Goal: Task Accomplishment & Management: Use online tool/utility

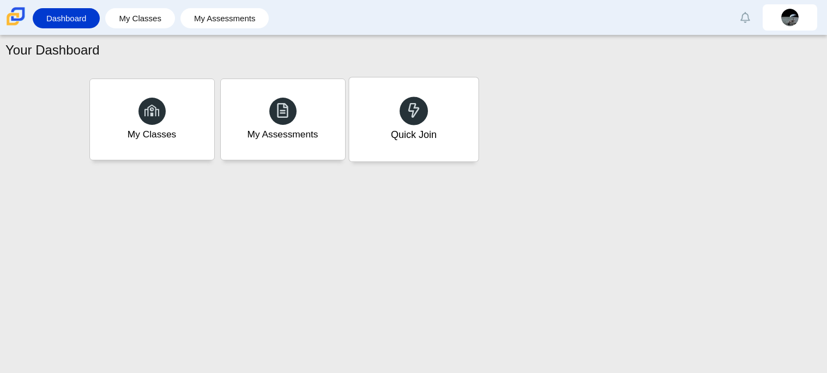
click at [439, 102] on div "Quick Join" at bounding box center [413, 119] width 129 height 84
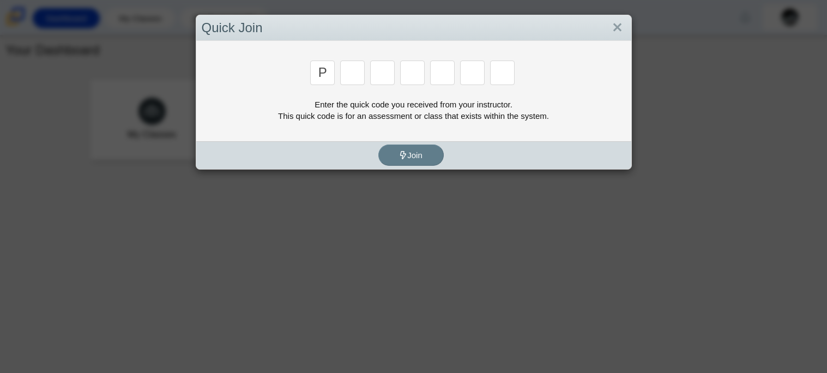
type input "p"
type input "2"
type input "p"
type input "b"
type input "t"
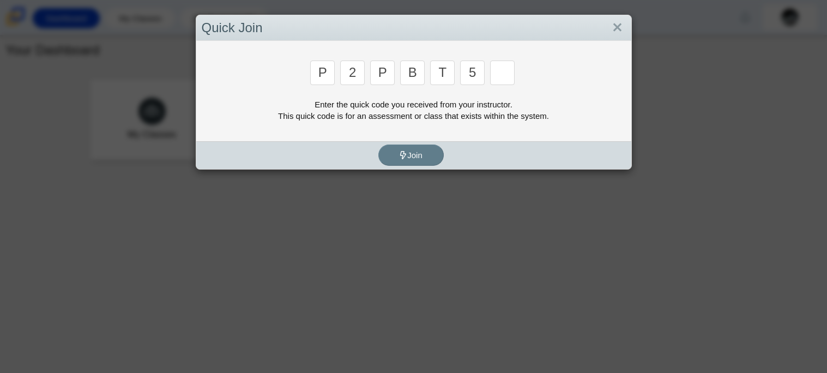
type input "5"
type input "4"
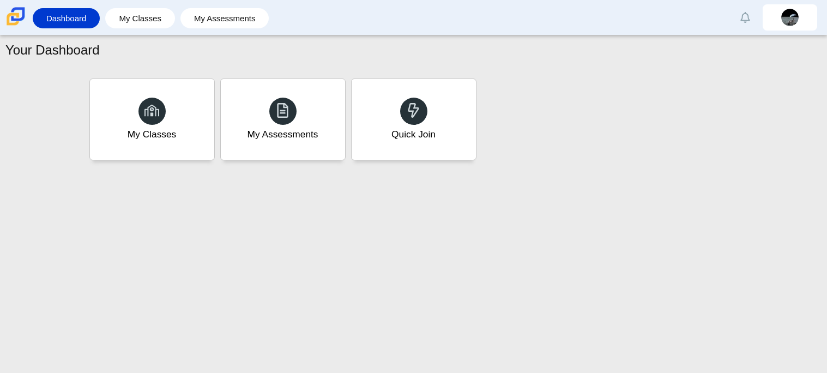
type input "9"
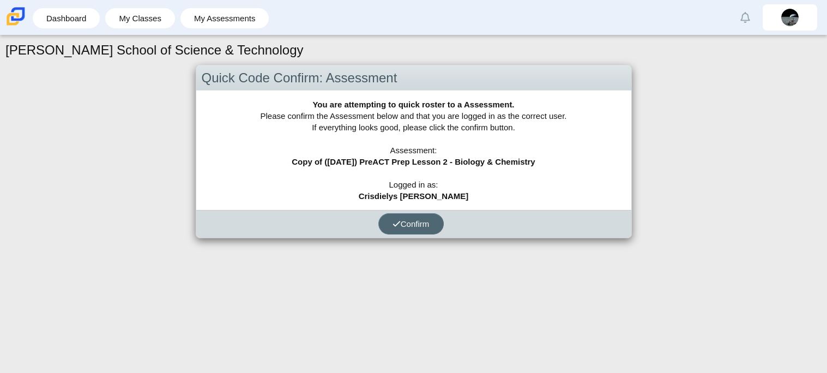
click at [435, 220] on button "Confirm" at bounding box center [410, 223] width 65 height 21
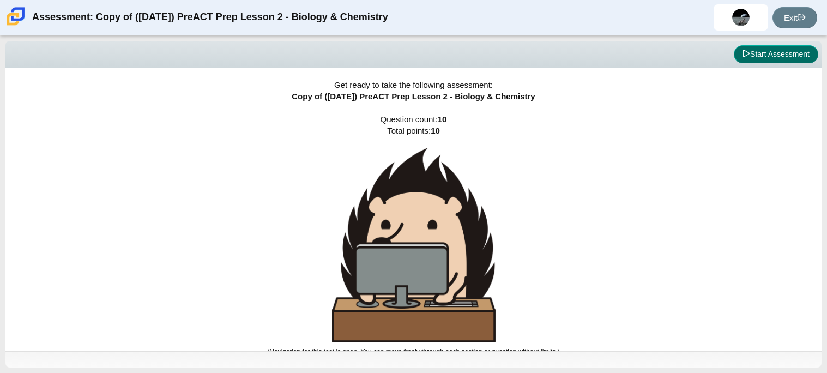
click at [792, 59] on button "Start Assessment" at bounding box center [776, 54] width 85 height 19
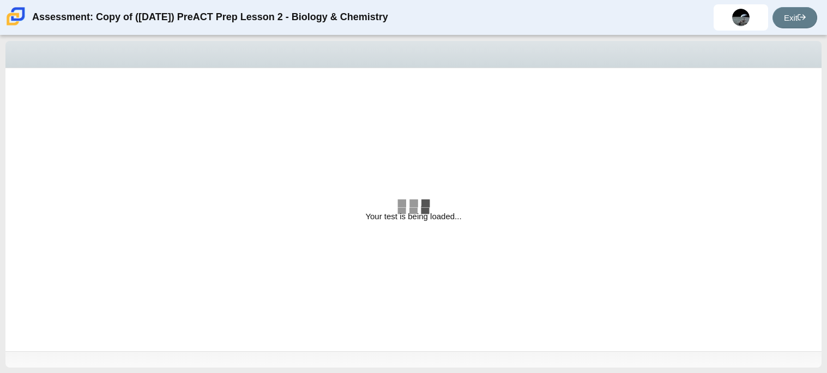
select select "88c27e0d-eae0-4ba9-ac20-9160ce6547ef"
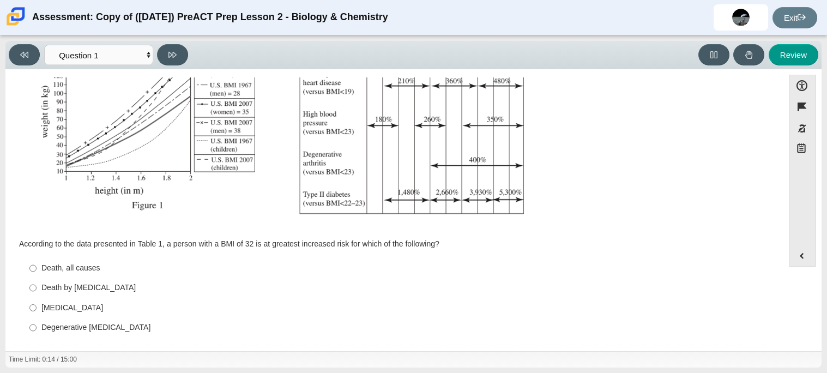
scroll to position [232, 0]
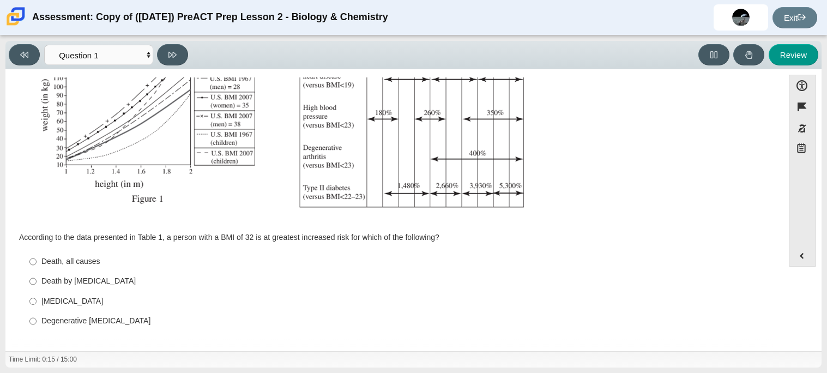
click at [62, 302] on div "Type II diabetes" at bounding box center [402, 301] width 723 height 11
click at [37, 302] on input "Type II diabetes Type II diabetes" at bounding box center [32, 301] width 7 height 20
radio input "true"
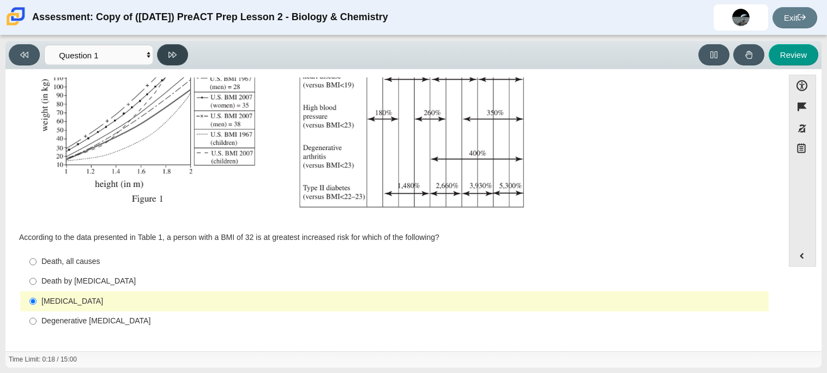
click at [180, 45] on button at bounding box center [172, 54] width 31 height 21
select select "f31ee183-ab53-48c9-9374-3a18949ab500"
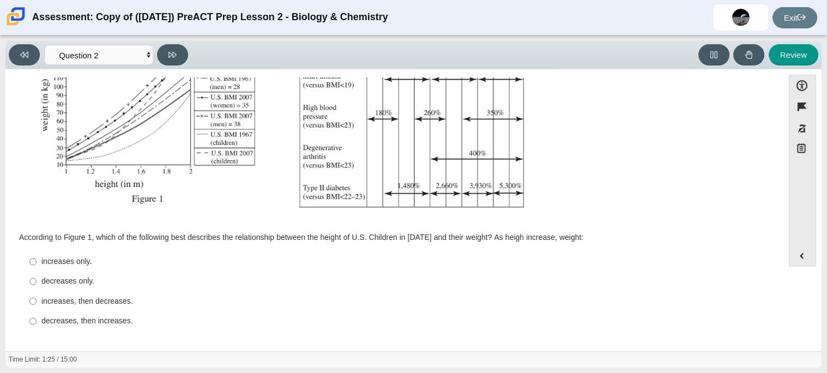
click at [65, 262] on div "increases only." at bounding box center [402, 261] width 723 height 11
click at [37, 262] on input "increases only. increases only." at bounding box center [32, 262] width 7 height 20
radio input "true"
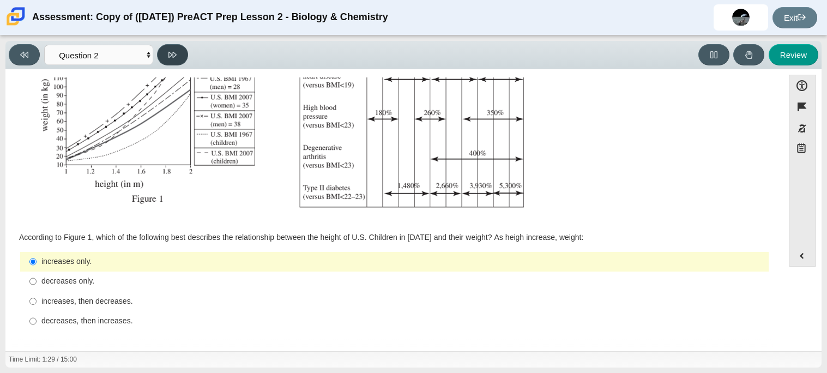
click at [171, 56] on icon at bounding box center [172, 55] width 8 height 8
select select "45e82964-709e-4180-9336-970e18221224"
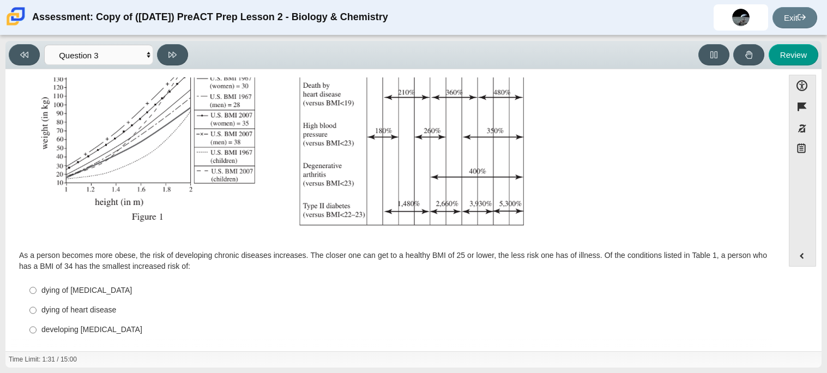
scroll to position [243, 0]
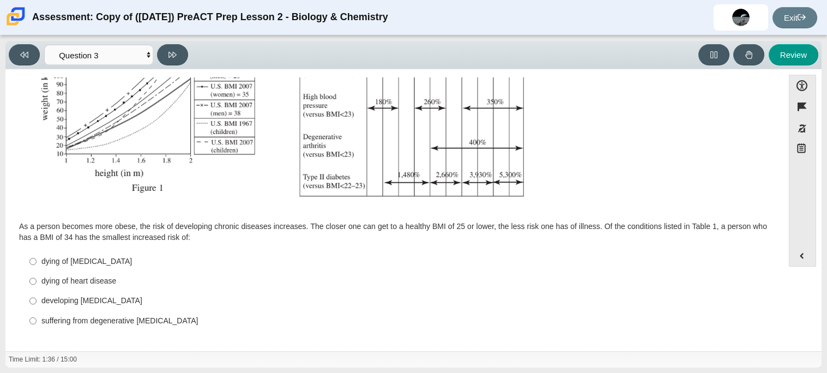
click at [69, 260] on div "dying of cancer" at bounding box center [402, 261] width 723 height 11
click at [37, 260] on input "dying of cancer dying of cancer" at bounding box center [32, 261] width 7 height 20
radio input "true"
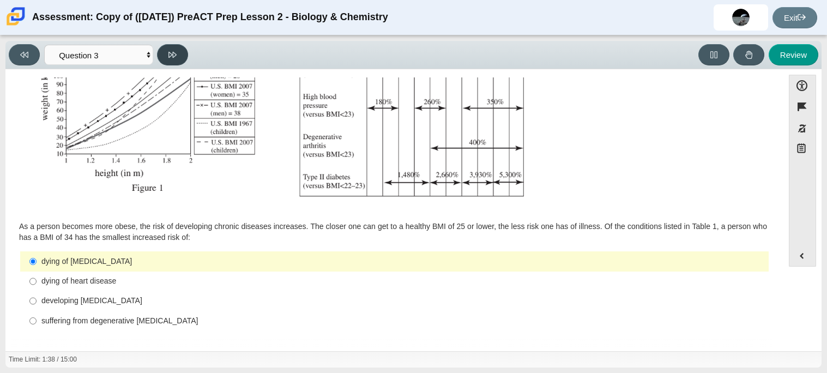
click at [178, 48] on button at bounding box center [172, 54] width 31 height 21
select select "71dcacfe-cf8b-4cdc-be22-b82c8aec5da2"
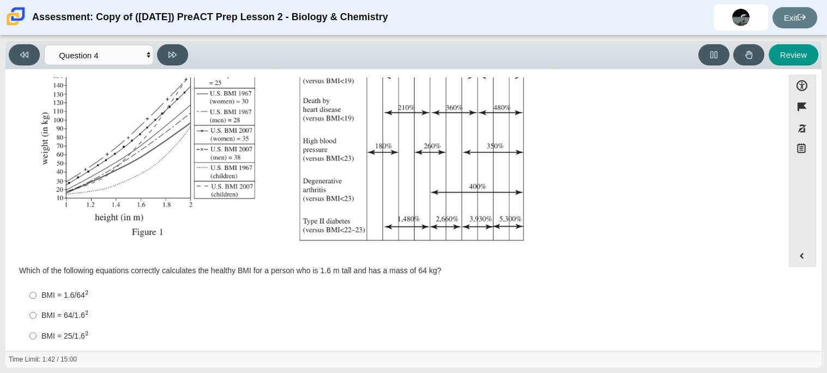
scroll to position [233, 0]
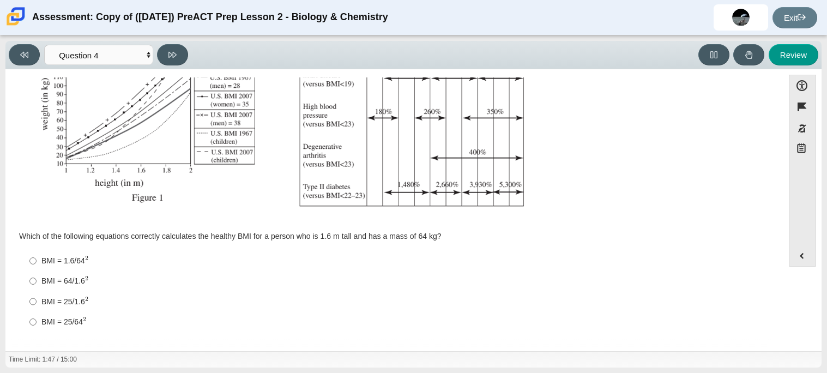
click at [75, 259] on div "BMI = 1.6/64 2" at bounding box center [402, 260] width 723 height 11
click at [37, 259] on input "BMI = 1.6/64 2 BMI = 1.6/642" at bounding box center [32, 261] width 7 height 20
radio input "true"
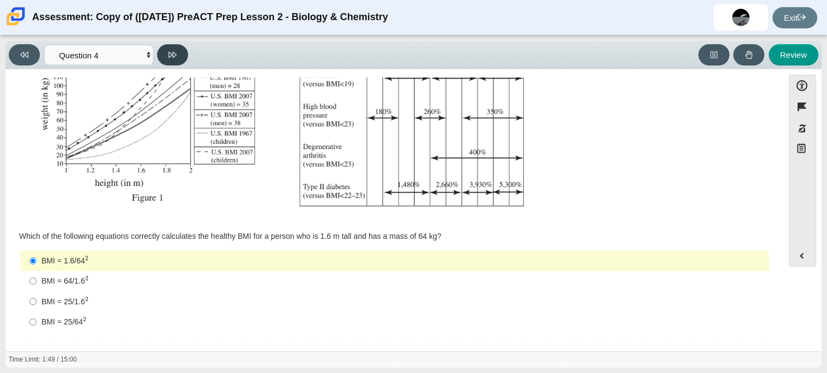
click at [172, 52] on icon at bounding box center [172, 55] width 8 height 8
select select "c6558c8b-086a-4b4c-b582-9428309971ba"
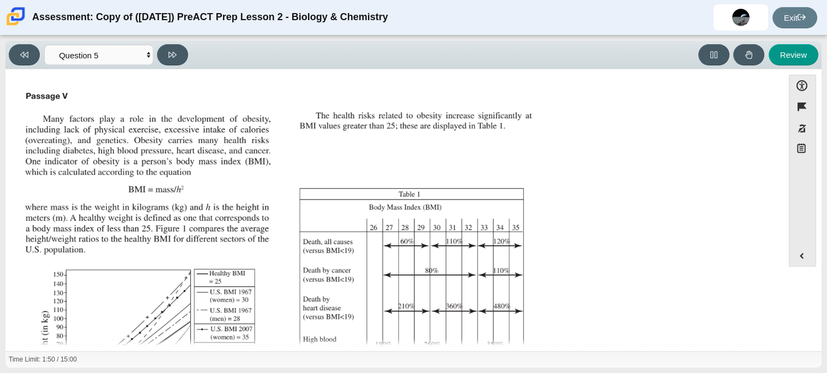
scroll to position [232, 0]
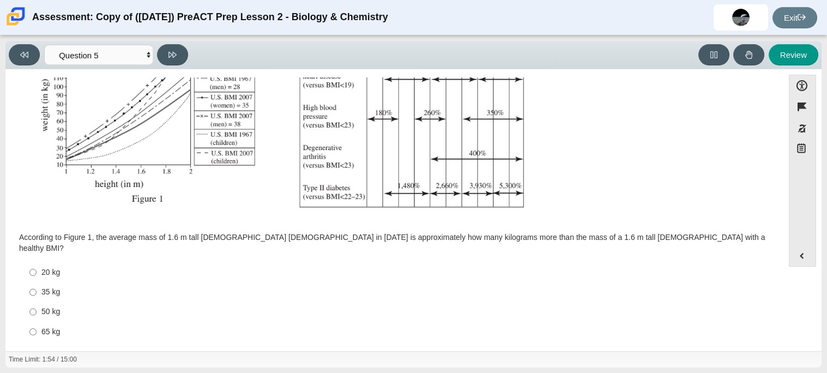
click at [43, 287] on div "35 kg" at bounding box center [402, 292] width 723 height 11
click at [37, 284] on input "35 kg 35 kg" at bounding box center [32, 292] width 7 height 20
radio input "true"
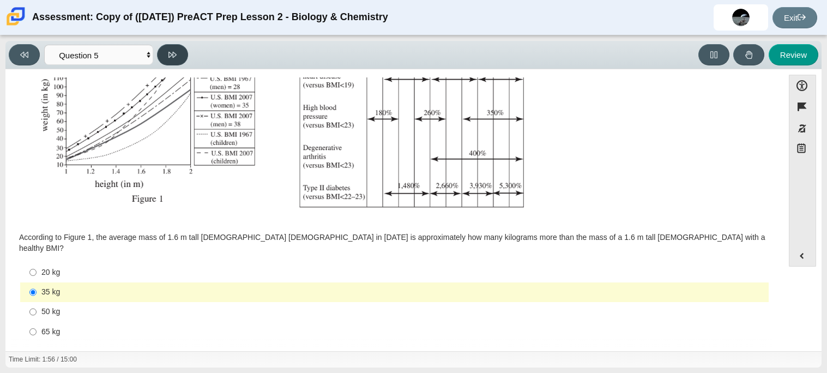
click at [170, 52] on icon at bounding box center [172, 55] width 8 height 8
select select "74d98ab6-2529-481e-9250-4e9263ec31cd"
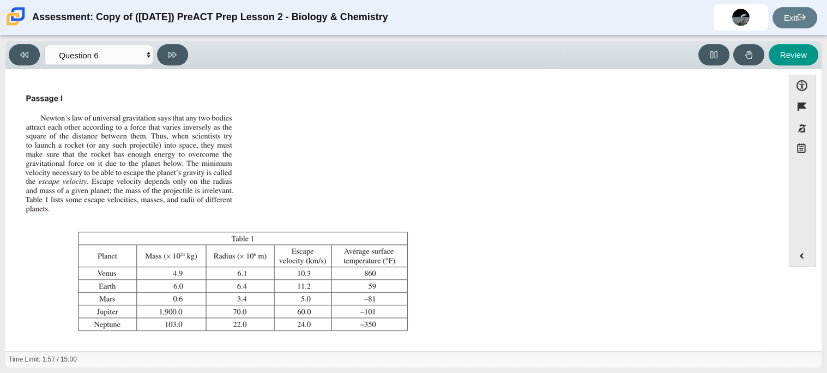
scroll to position [125, 0]
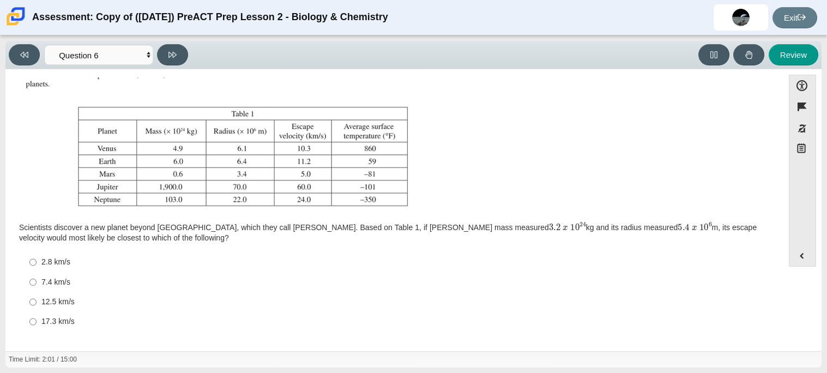
click at [41, 299] on div "12.5 km/s" at bounding box center [402, 302] width 723 height 11
click at [37, 299] on input "12.5 km/s 12.5 km/s" at bounding box center [32, 302] width 7 height 20
radio input "true"
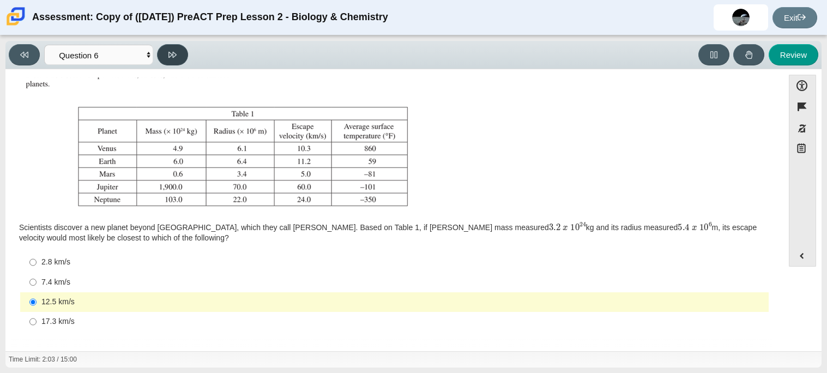
click at [173, 51] on icon at bounding box center [172, 55] width 8 height 8
select select "31694628-7769-4744-9964-d3ed6115c03c"
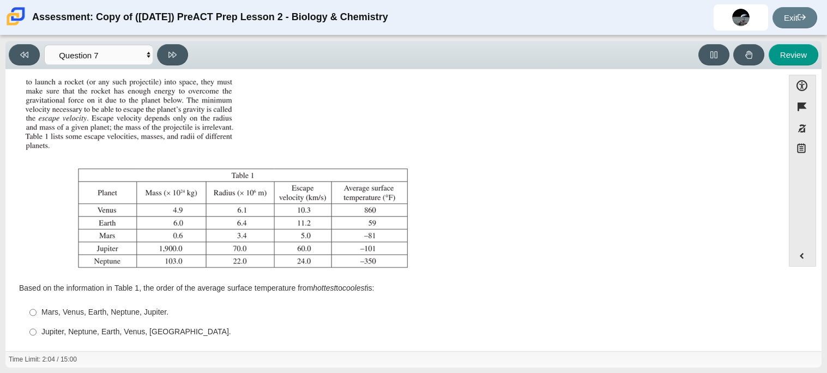
scroll to position [114, 0]
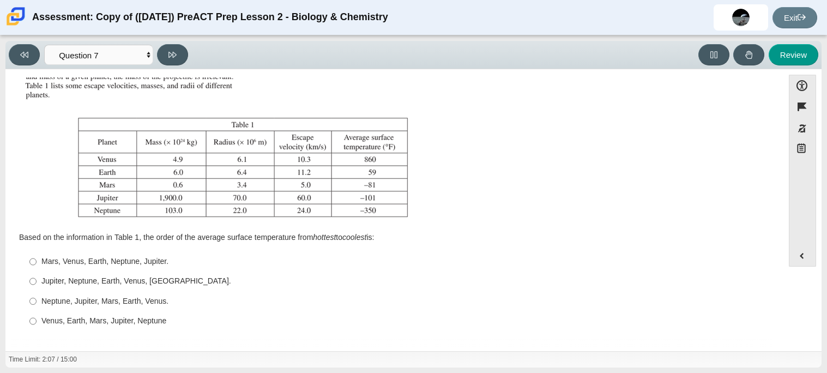
click at [77, 322] on div "Venus, Earth, Mars, Jupiter, Neptune" at bounding box center [402, 321] width 723 height 11
click at [37, 322] on input "Venus, Earth, Mars, Jupiter, Neptune Venus, Earth, Mars, Jupiter, Neptune" at bounding box center [32, 321] width 7 height 20
radio input "true"
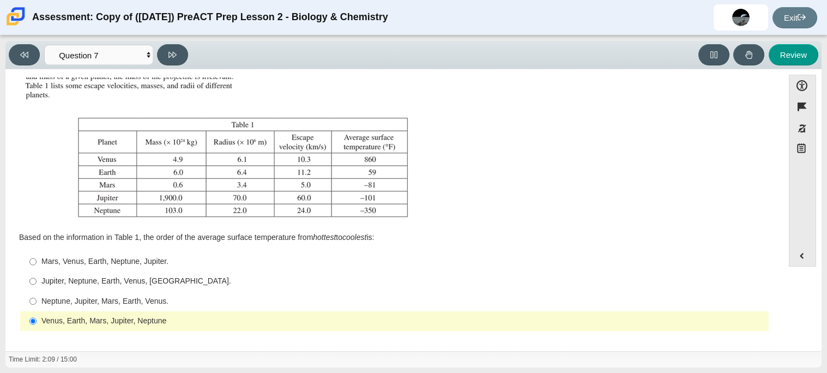
click at [174, 41] on div "Viewing Question 7 of 10 in Pacing Mode Questions Question 1 Question 2 Questio…" at bounding box center [413, 55] width 816 height 28
click at [174, 51] on icon at bounding box center [172, 55] width 8 height 8
select select "02960795-9514-4c41-985f-77b6951c8514"
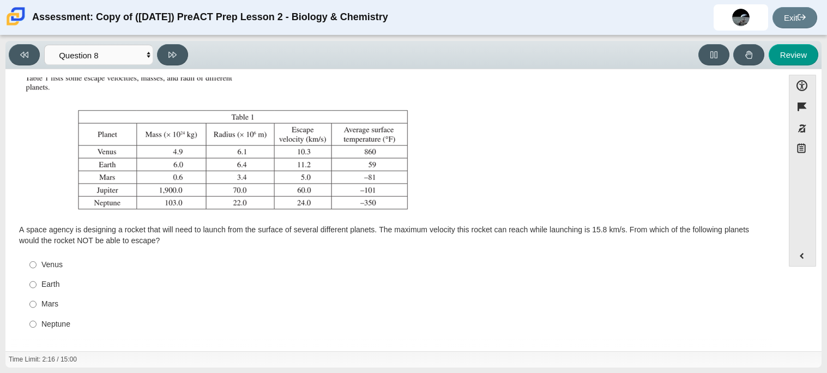
scroll to position [124, 0]
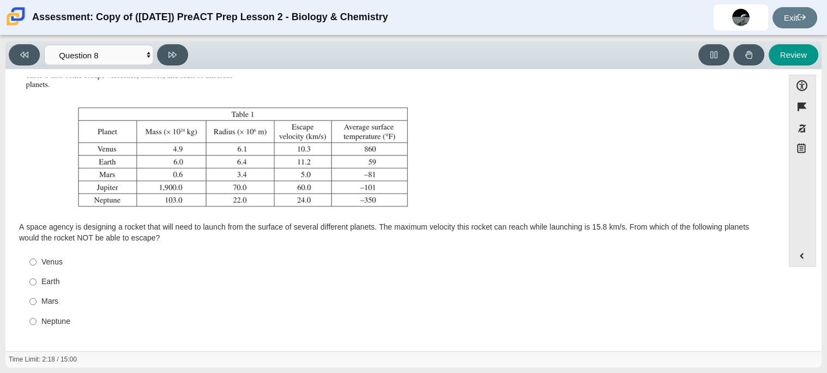
click at [41, 302] on div "Mars" at bounding box center [402, 301] width 723 height 11
click at [37, 302] on input "Mars Mars" at bounding box center [32, 302] width 7 height 20
radio input "true"
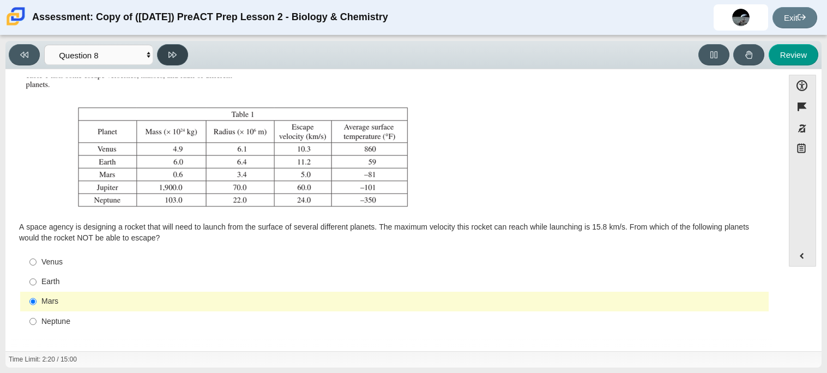
click at [177, 55] on button at bounding box center [172, 54] width 31 height 21
select select "ef19177f-9eb9-441f-a0b9-65cd4e602bb5"
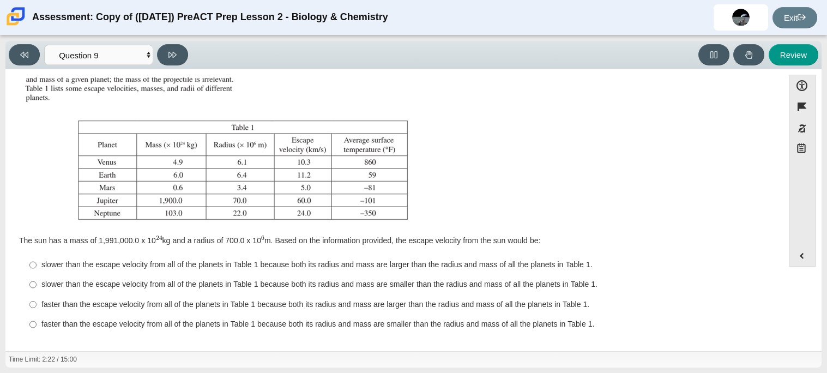
scroll to position [114, 0]
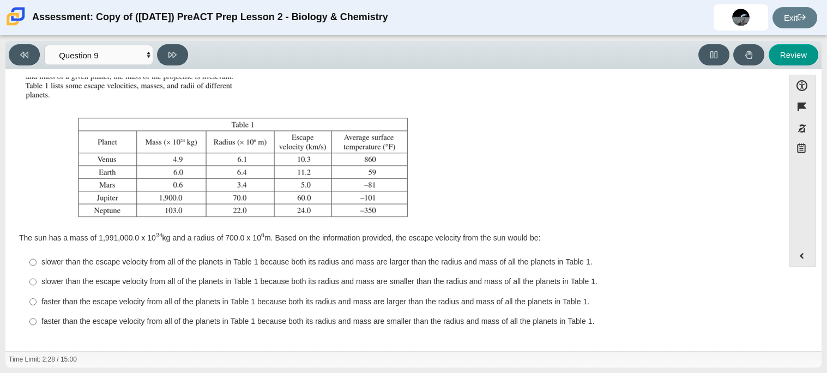
click at [99, 279] on div "slower than the escape velocity from all of the planets in Table 1 because both…" at bounding box center [402, 281] width 723 height 11
click at [37, 279] on input "slower than the escape velocity from all of the planets in Table 1 because both…" at bounding box center [32, 282] width 7 height 20
radio input "true"
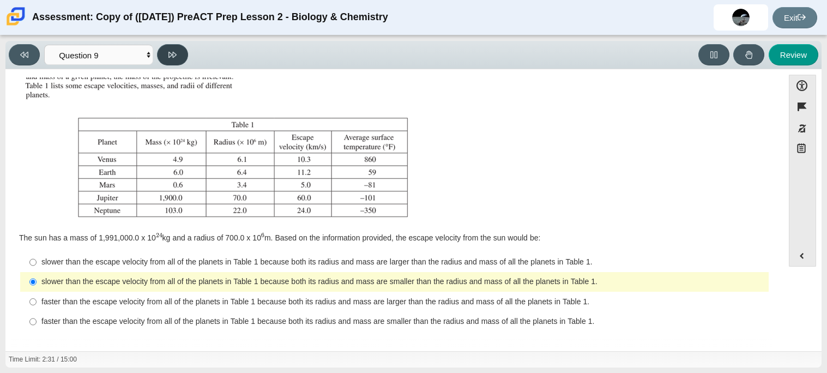
click at [172, 51] on icon at bounding box center [172, 55] width 8 height 8
select select "b9bf8baa-c570-4e7d-b5c0-da6c71b27e9c"
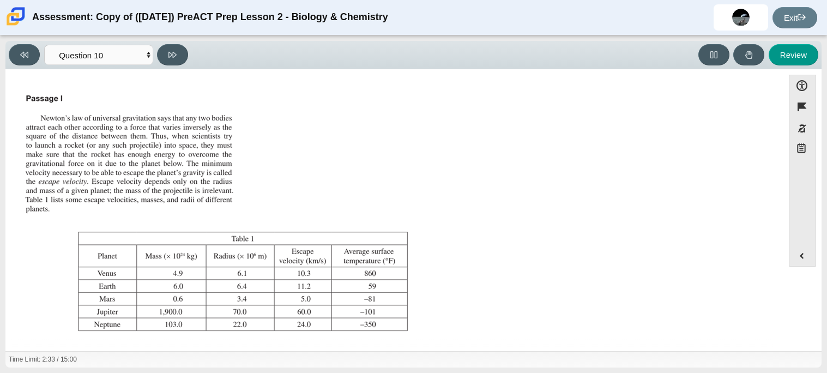
scroll to position [124, 0]
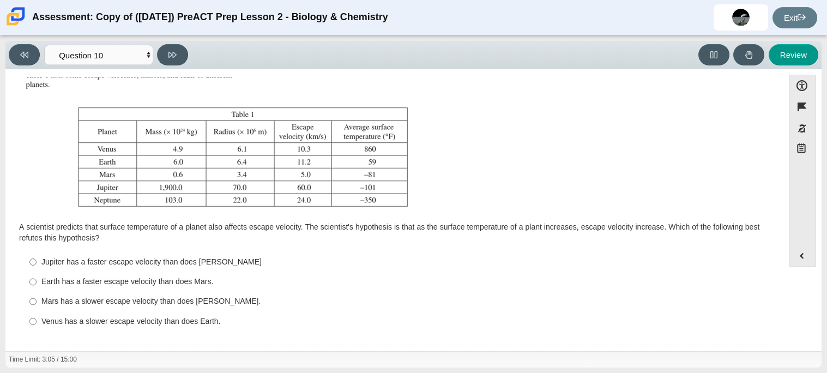
click at [85, 323] on div "Venus has a slower escape velocity than does Earth." at bounding box center [402, 321] width 723 height 11
click at [37, 323] on input "Venus has a slower escape velocity than does Earth. Venus has a slower escape v…" at bounding box center [32, 321] width 7 height 20
radio input "true"
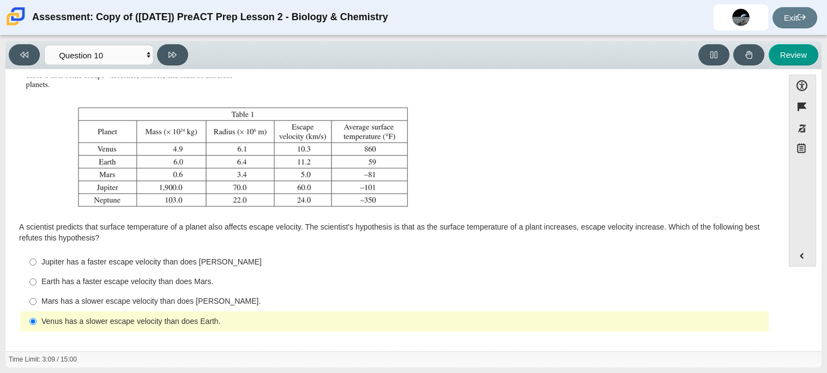
click at [86, 258] on div "Jupiter has a faster escape velocity than does Neptune" at bounding box center [402, 262] width 723 height 11
click at [37, 258] on input "Jupiter has a faster escape velocity than does Neptune Jupiter has a faster esc…" at bounding box center [32, 262] width 7 height 20
radio input "true"
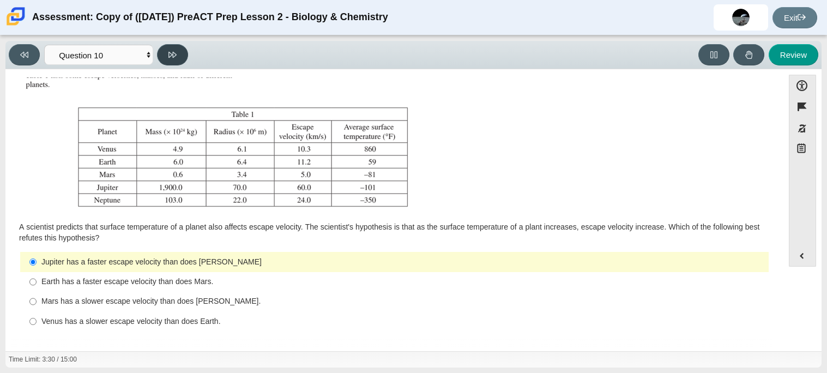
click at [172, 51] on icon at bounding box center [172, 55] width 8 height 8
select select "review"
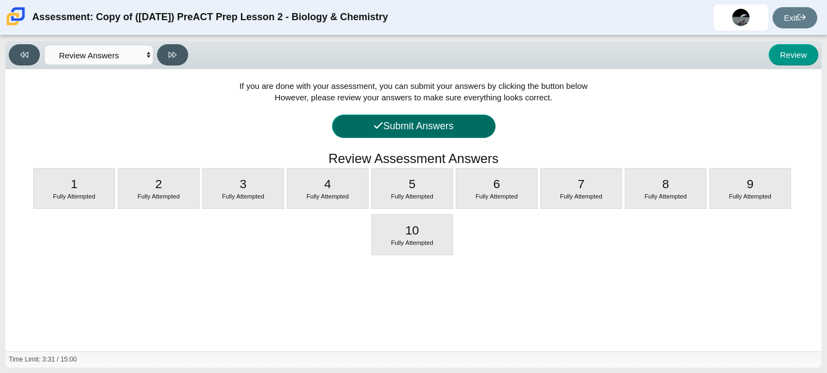
click at [427, 123] on button "Submit Answers" at bounding box center [414, 126] width 164 height 23
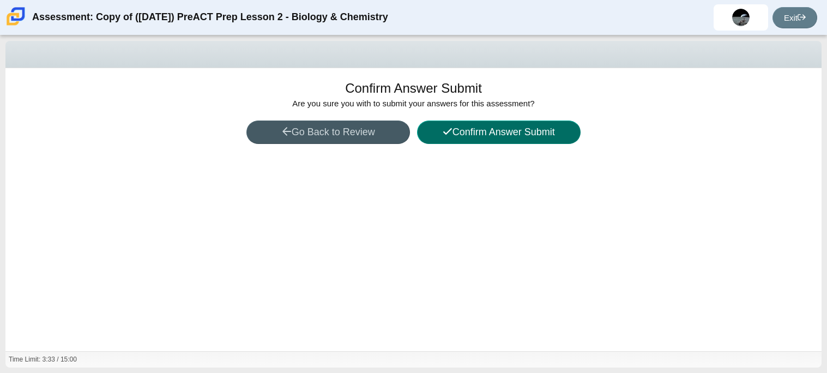
click at [467, 135] on button "Confirm Answer Submit" at bounding box center [499, 132] width 164 height 23
